Goal: Find specific page/section: Find specific page/section

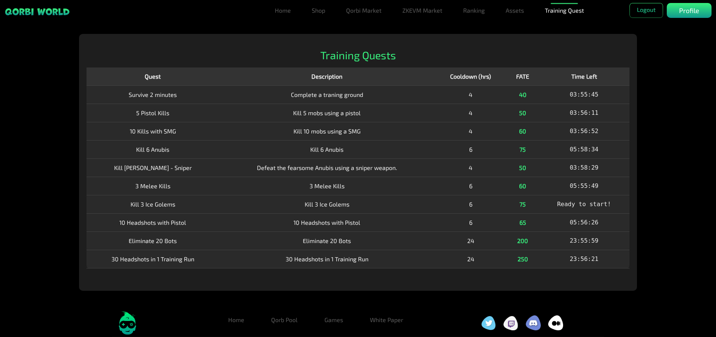
scroll to position [26, 0]
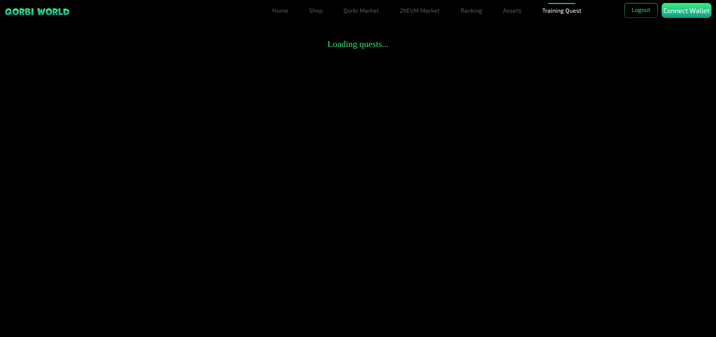
scroll to position [26, 0]
